Goal: Task Accomplishment & Management: Use online tool/utility

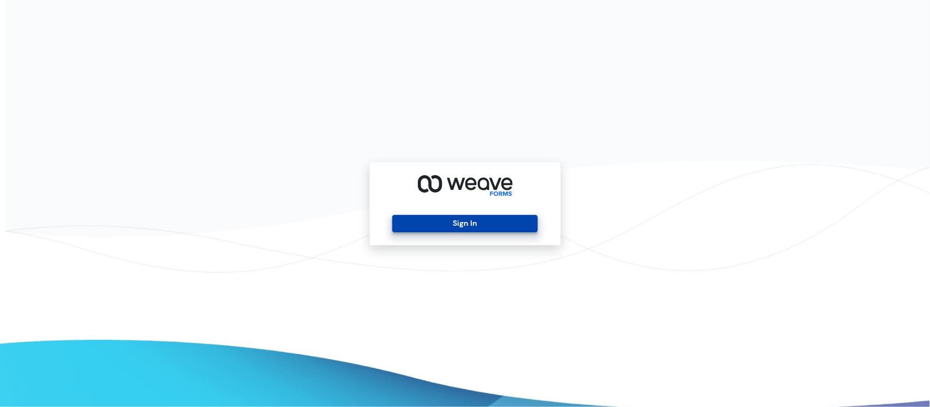
click at [478, 227] on button "Sign In" at bounding box center [464, 223] width 145 height 17
click at [478, 229] on button "Sign In" at bounding box center [464, 223] width 145 height 17
click at [467, 227] on button "Sign In" at bounding box center [464, 223] width 145 height 17
